Goal: Task Accomplishment & Management: Use online tool/utility

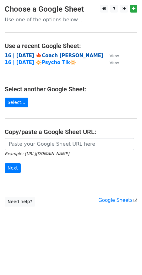
click at [48, 56] on strong "16 | SEP 13 '25 🍁Coach Tik" at bounding box center [54, 56] width 99 height 6
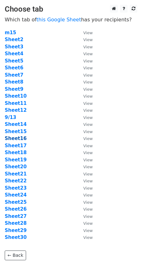
click at [16, 141] on strong "Sheet16" at bounding box center [16, 139] width 22 height 6
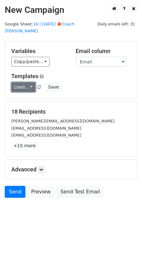
click at [26, 83] on link "Load..." at bounding box center [23, 87] width 24 height 10
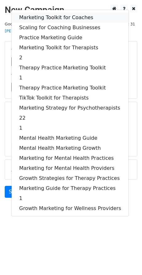
click at [56, 13] on link "Marketing Toolkit for Coaches" at bounding box center [70, 18] width 117 height 10
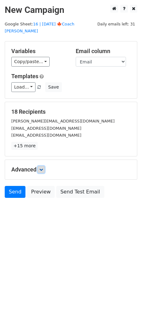
click at [44, 166] on link at bounding box center [41, 169] width 7 height 7
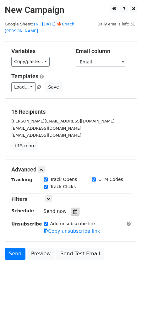
click at [74, 210] on icon at bounding box center [75, 212] width 4 height 4
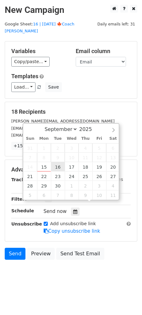
type input "2025-09-16 12:00"
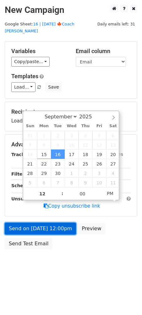
click at [49, 227] on link "Send on Sep 16 at 12:00pm" at bounding box center [40, 229] width 71 height 12
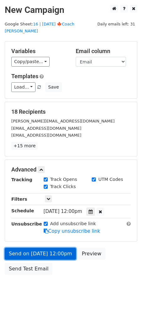
click at [43, 248] on link "Send on Sep 16 at 12:00pm" at bounding box center [40, 254] width 71 height 12
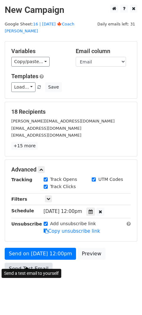
click at [26, 265] on link "Send Test Email" at bounding box center [29, 269] width 48 height 12
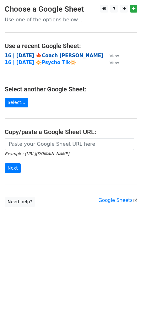
click at [49, 53] on strong "16 | [DATE] 🍁Coach [PERSON_NAME]" at bounding box center [54, 56] width 99 height 6
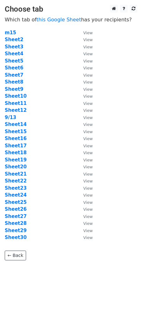
click at [19, 142] on td "Sheet17" at bounding box center [41, 145] width 72 height 7
click at [19, 146] on strong "Sheet17" at bounding box center [16, 146] width 22 height 6
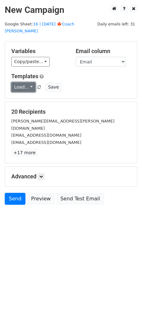
click at [23, 82] on link "Load..." at bounding box center [23, 87] width 24 height 10
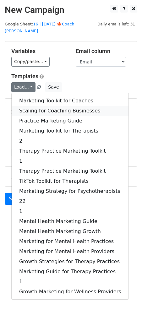
click at [30, 106] on link "Scaling for Coaching Businesses" at bounding box center [70, 111] width 117 height 10
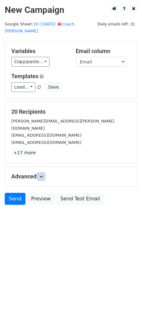
click at [41, 175] on icon at bounding box center [41, 177] width 4 height 4
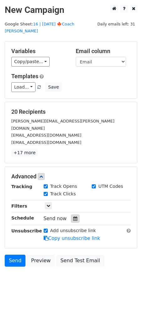
click at [71, 215] on div at bounding box center [75, 219] width 8 height 8
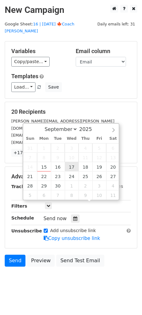
type input "[DATE] 12:00"
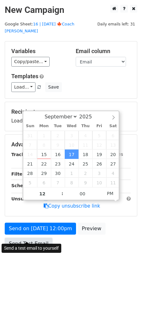
click at [40, 238] on link "Send Test Email" at bounding box center [29, 244] width 48 height 12
